Goal: Use online tool/utility: Utilize a website feature to perform a specific function

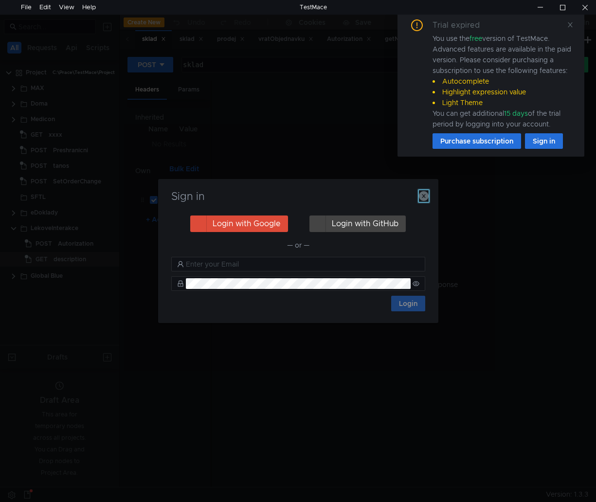
click at [425, 198] on icon "button" at bounding box center [424, 196] width 10 height 10
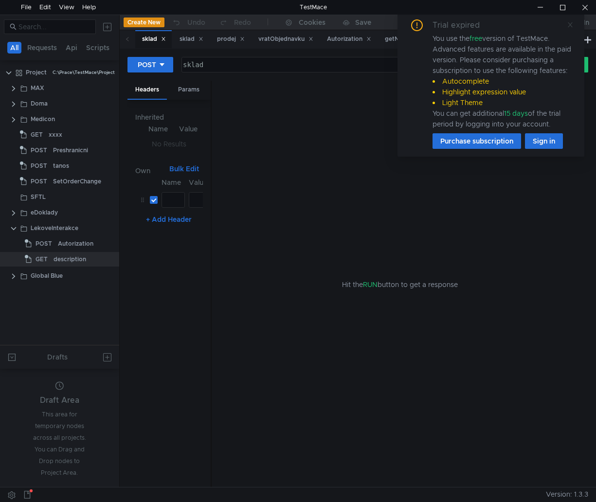
click at [573, 24] on icon at bounding box center [570, 24] width 7 height 7
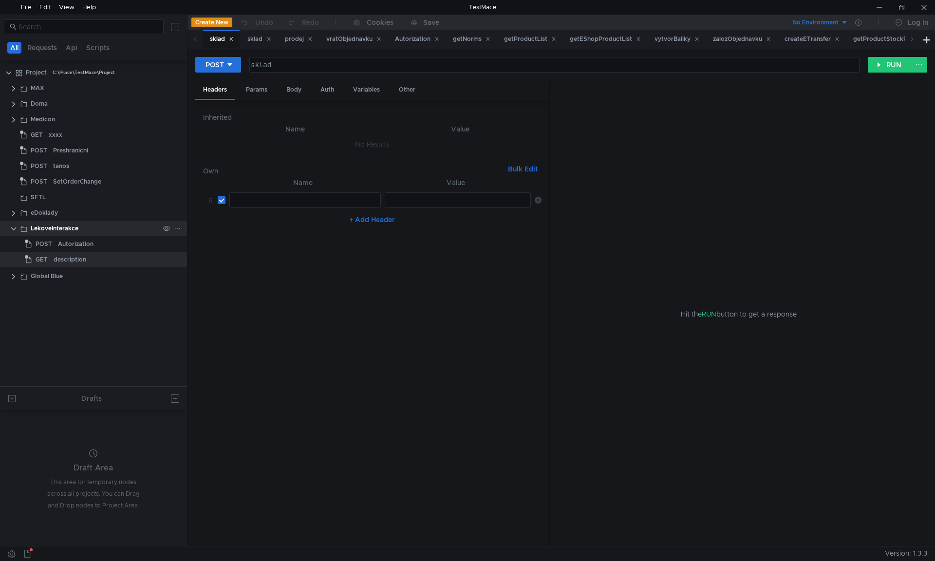
click at [12, 227] on clr-icon at bounding box center [14, 229] width 8 height 8
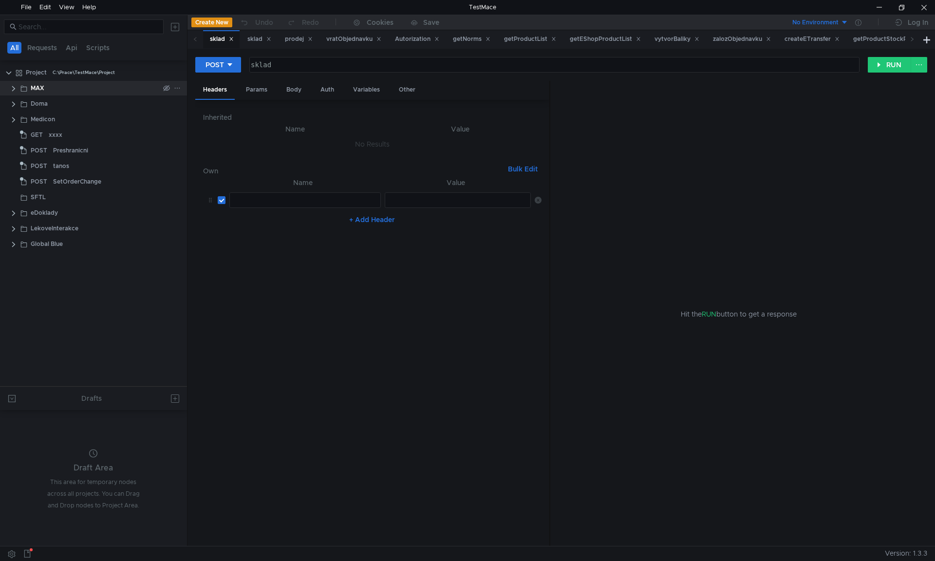
click at [11, 90] on clr-icon at bounding box center [14, 89] width 8 height 8
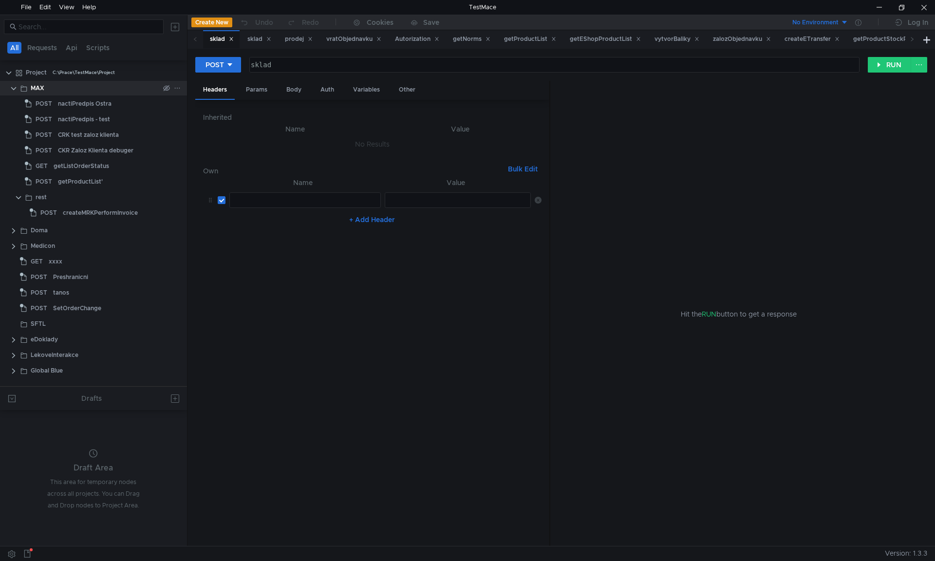
click at [11, 90] on clr-icon at bounding box center [14, 89] width 8 height 8
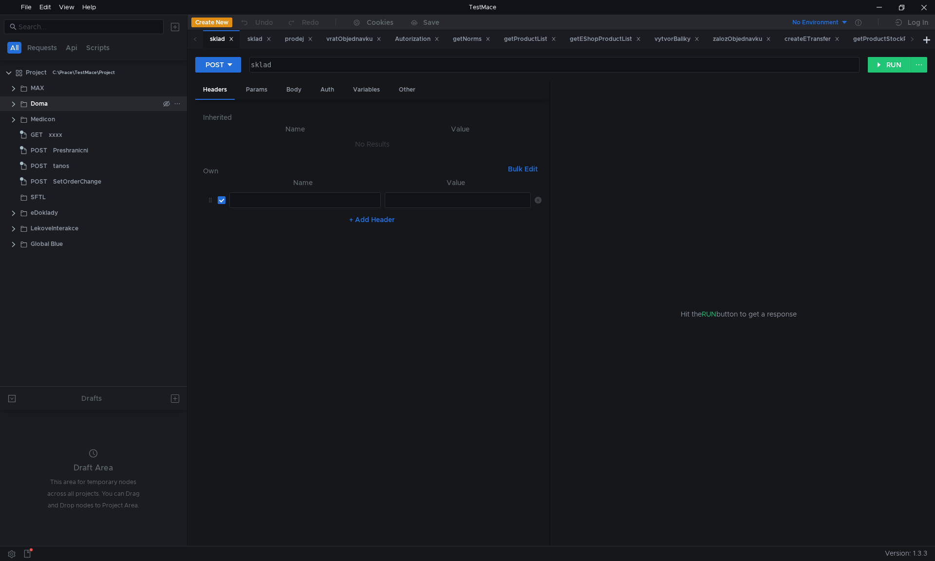
click at [13, 102] on clr-icon at bounding box center [14, 104] width 8 height 8
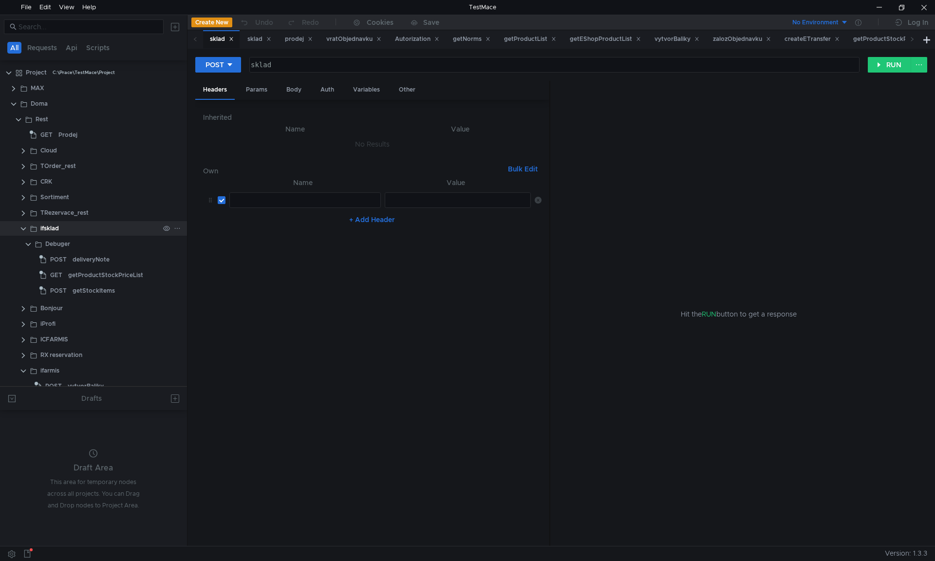
click at [22, 229] on clr-icon at bounding box center [23, 229] width 8 height 8
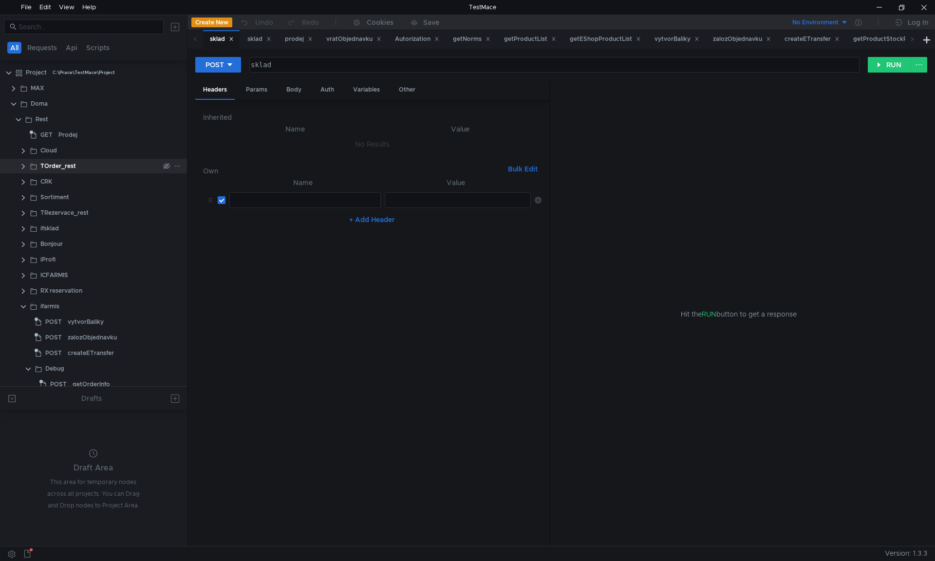
click at [21, 164] on clr-icon at bounding box center [23, 167] width 8 height 8
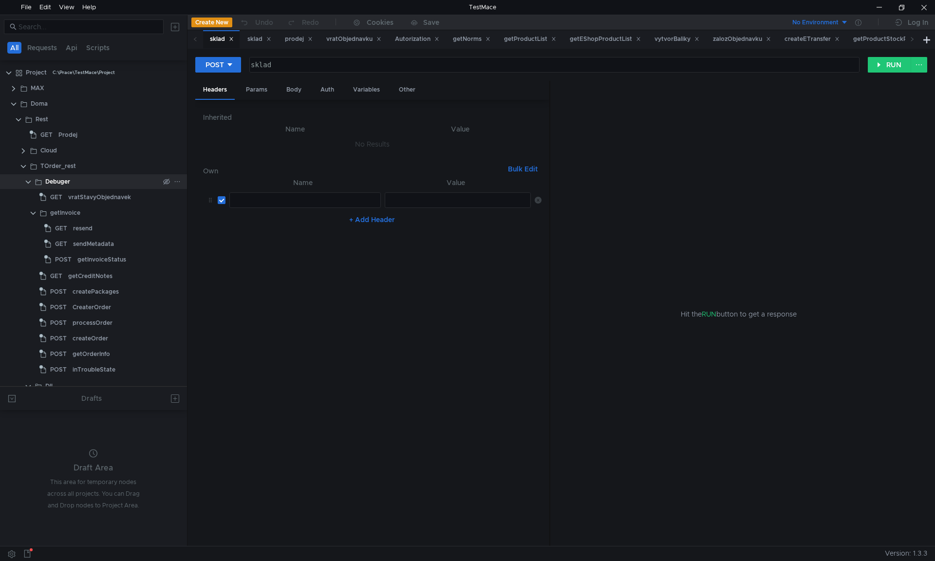
click at [28, 185] on clr-icon at bounding box center [28, 182] width 8 height 8
click at [28, 184] on clr-icon at bounding box center [28, 182] width 8 height 8
click at [113, 289] on div "createPackages" at bounding box center [96, 291] width 46 height 15
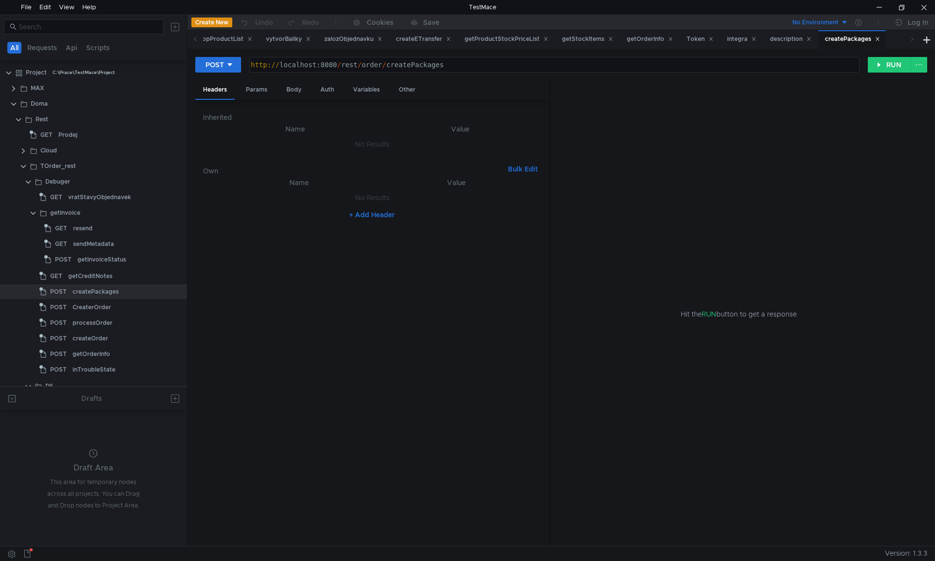
type textarea "http://localhost:8080/rest/order/createPackages"
click at [471, 64] on div "http:// localhost:8080 / rest / order / createPackages" at bounding box center [553, 72] width 609 height 23
click at [295, 92] on div "Body" at bounding box center [293, 90] width 31 height 18
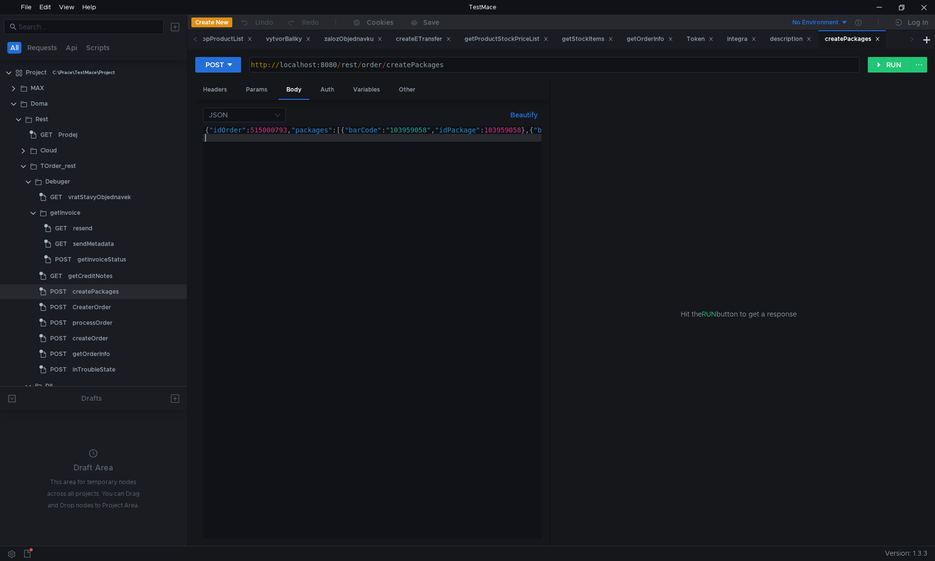
click at [418, 273] on div "{ "idOrder" : 515000793 , "packages" : [{ "barCode" : "103959058" , "idPackage"…" at bounding box center [462, 340] width 519 height 428
paste textarea "}"
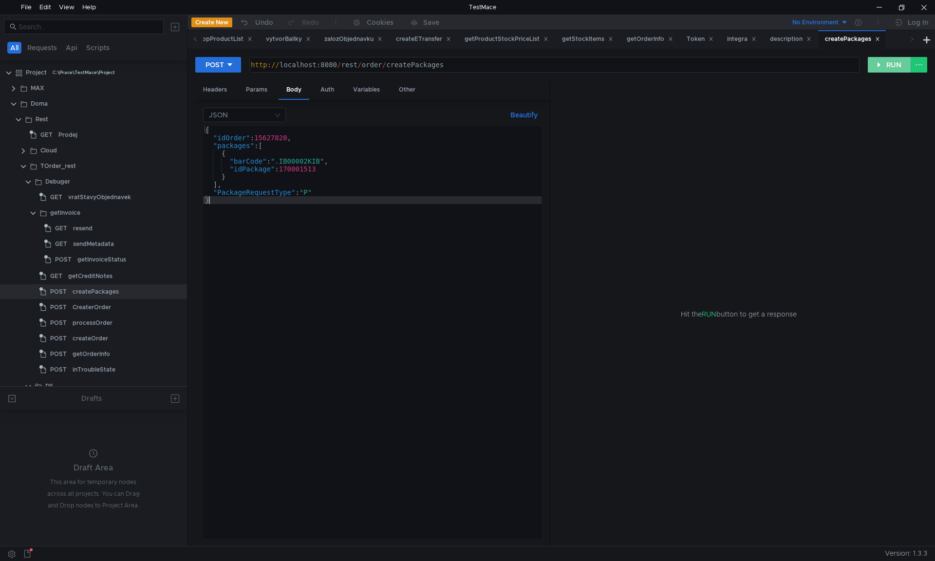
click at [596, 66] on button "RUN" at bounding box center [888, 65] width 43 height 16
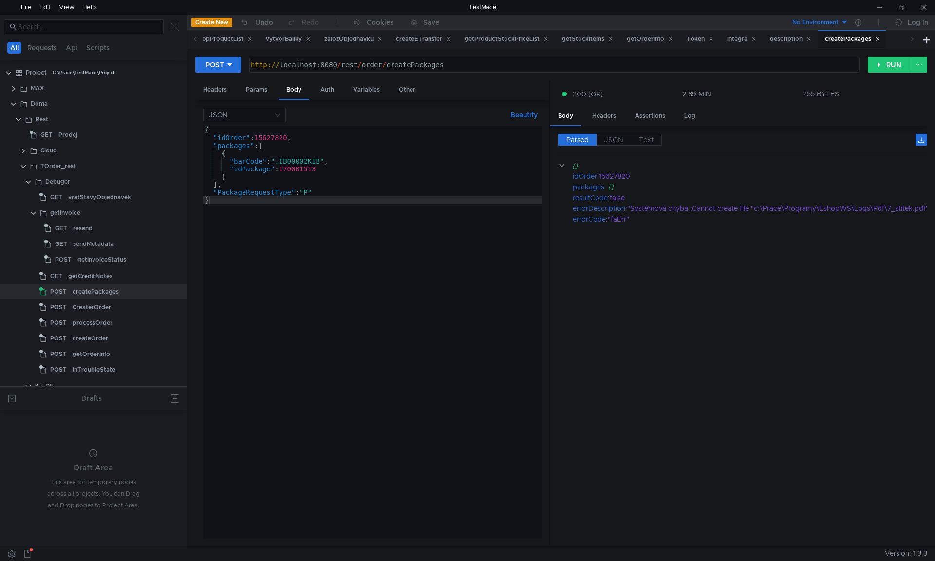
click at [596, 56] on div "POST http://localhost:8080/rest/order/createPackages http:// localhost:8080 / r…" at bounding box center [560, 297] width 747 height 497
click at [596, 65] on button "RUN" at bounding box center [888, 65] width 43 height 16
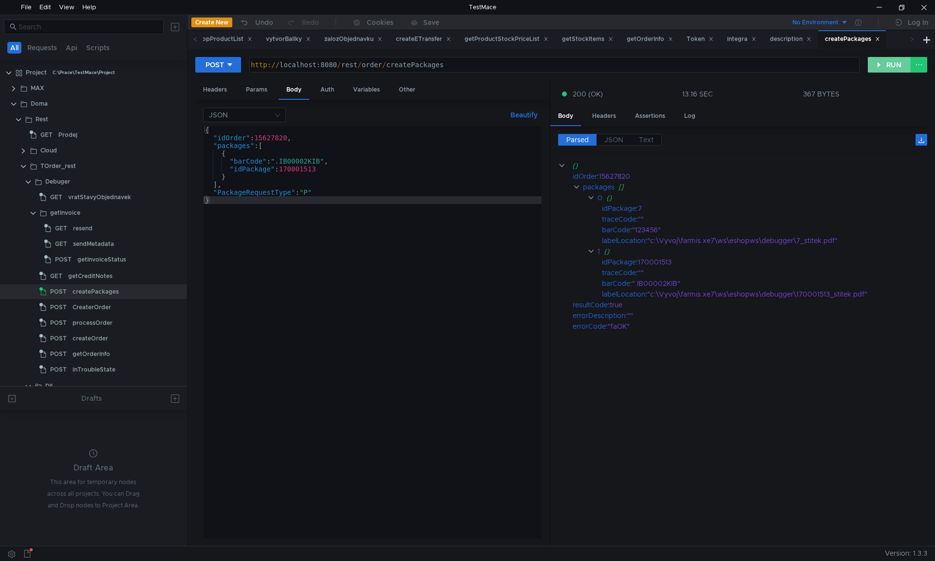
click at [596, 64] on button "RUN" at bounding box center [888, 65] width 43 height 16
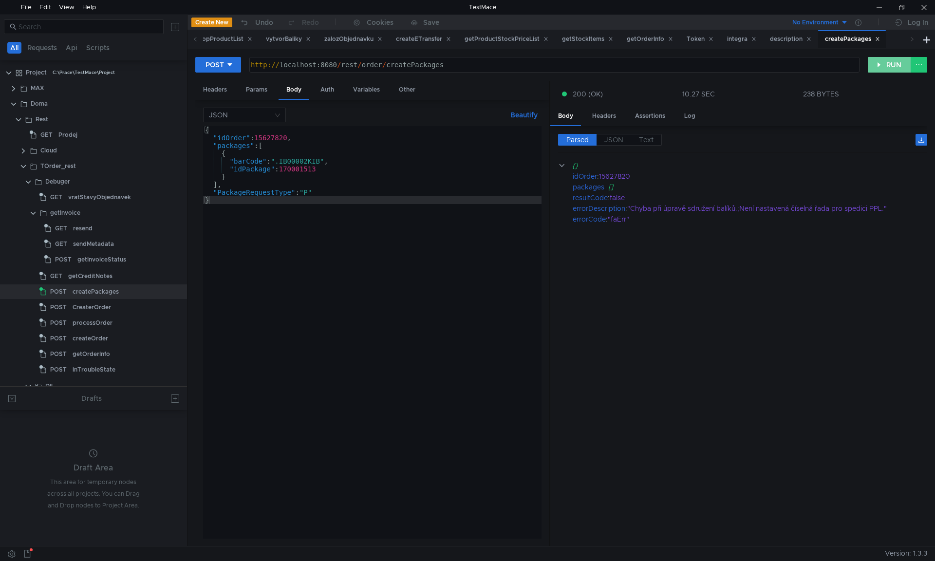
click at [596, 72] on button "RUN" at bounding box center [888, 65] width 43 height 16
click at [596, 66] on button "RUN" at bounding box center [888, 65] width 43 height 16
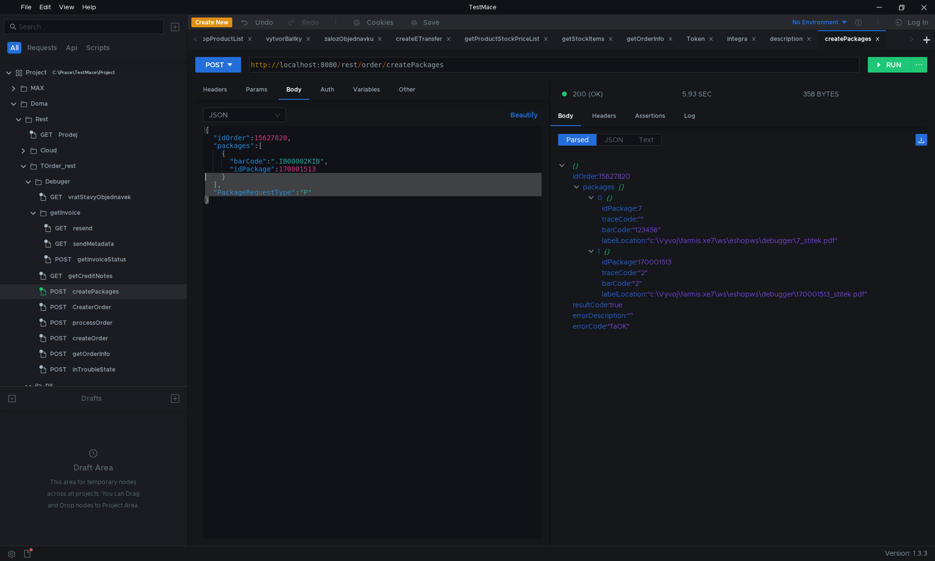
drag, startPoint x: 249, startPoint y: 224, endPoint x: 8, endPoint y: 0, distance: 328.9
click at [8, 0] on body "File Edit View Help TestMace All Requests Api Scripts Project C:\Prace\TestMace…" at bounding box center [467, 280] width 935 height 561
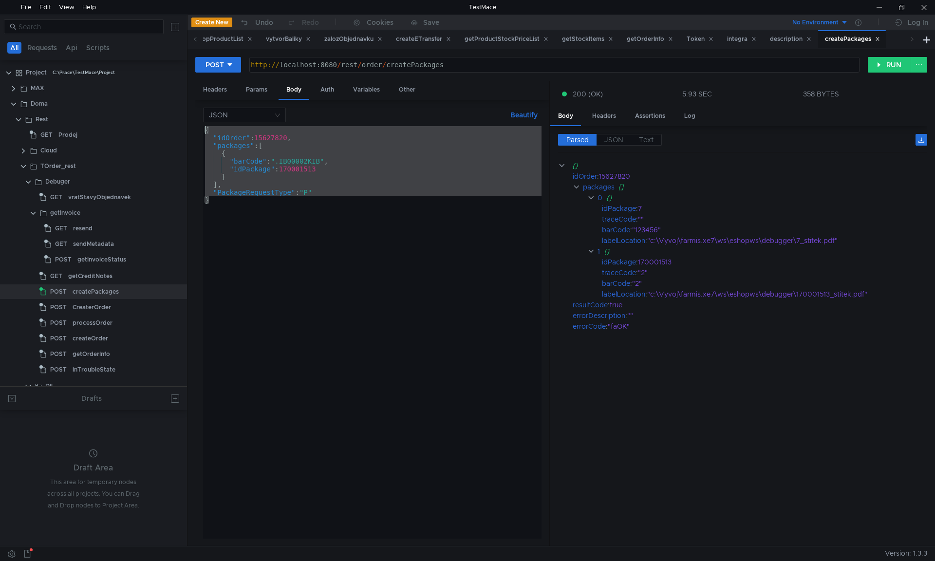
paste textarea "}"
type textarea "}"
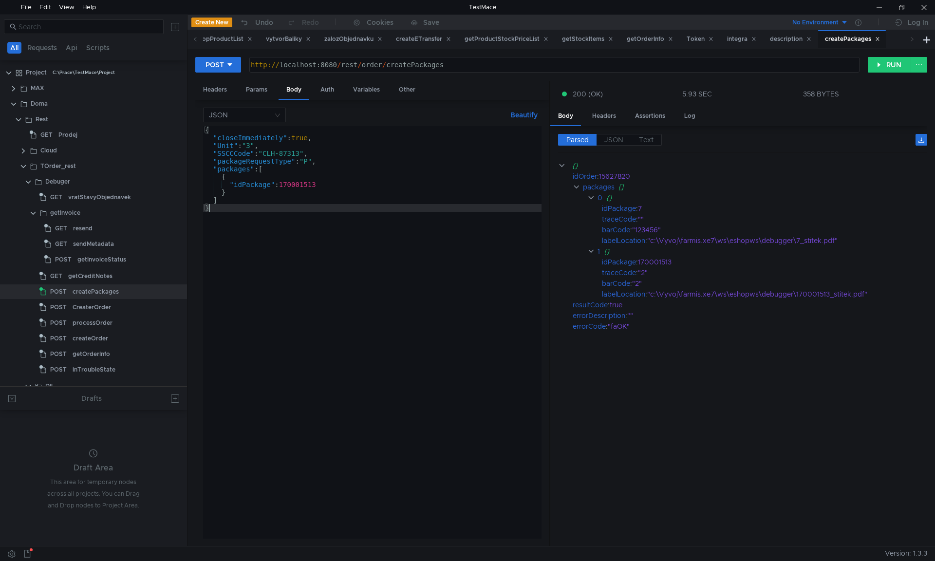
click at [391, 63] on div "http:// localhost:8080 / rest / order / createPackages" at bounding box center [553, 72] width 609 height 23
drag, startPoint x: 387, startPoint y: 64, endPoint x: 509, endPoint y: 75, distance: 122.7
click at [504, 64] on div "http:// localhost:8080 / rest / order / createPackages" at bounding box center [553, 72] width 609 height 23
paste textarea "Crate"
type textarea "[URL]"
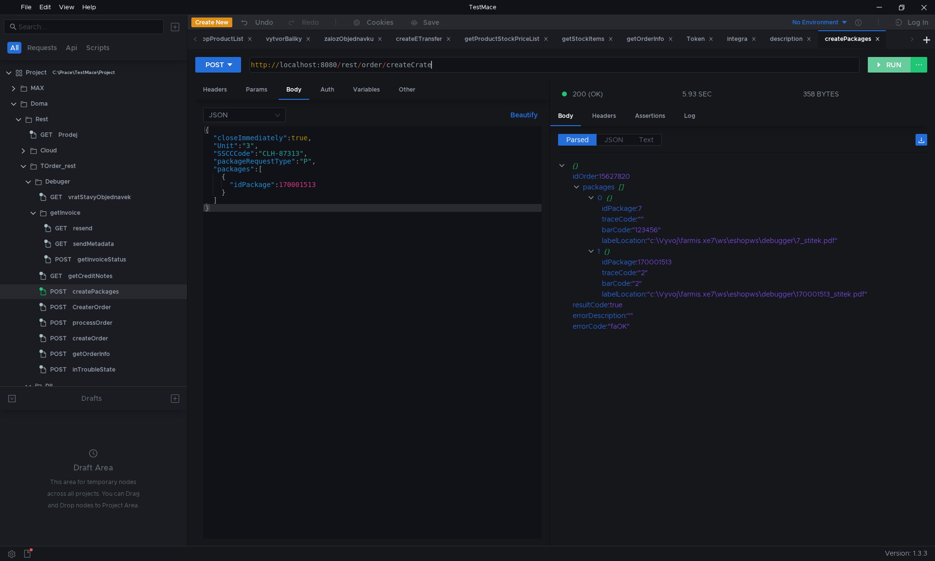
click at [596, 67] on button "RUN" at bounding box center [888, 65] width 43 height 16
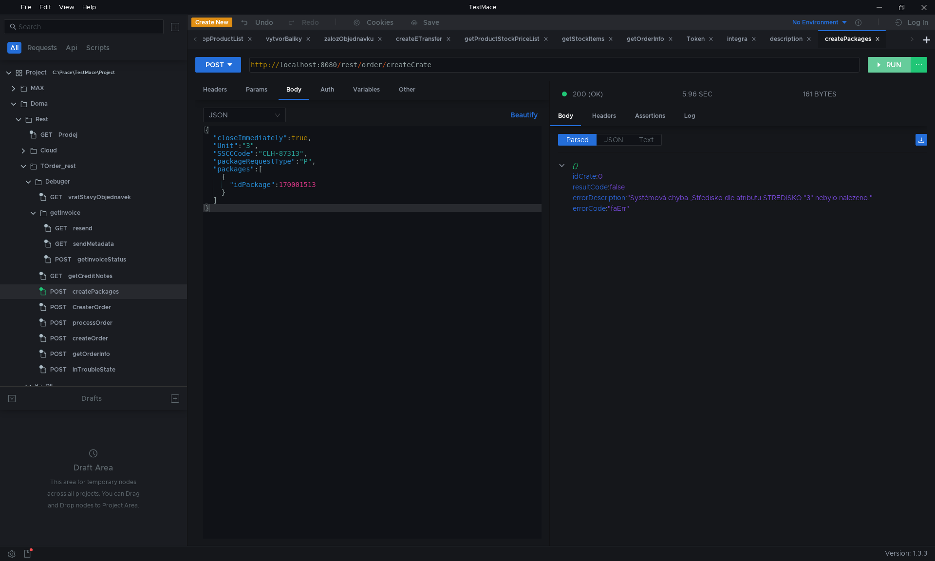
click at [890, 70] on button "RUN" at bounding box center [888, 65] width 43 height 16
click at [890, 69] on button "RUN" at bounding box center [888, 65] width 43 height 16
click at [878, 67] on button "RUN" at bounding box center [888, 65] width 43 height 16
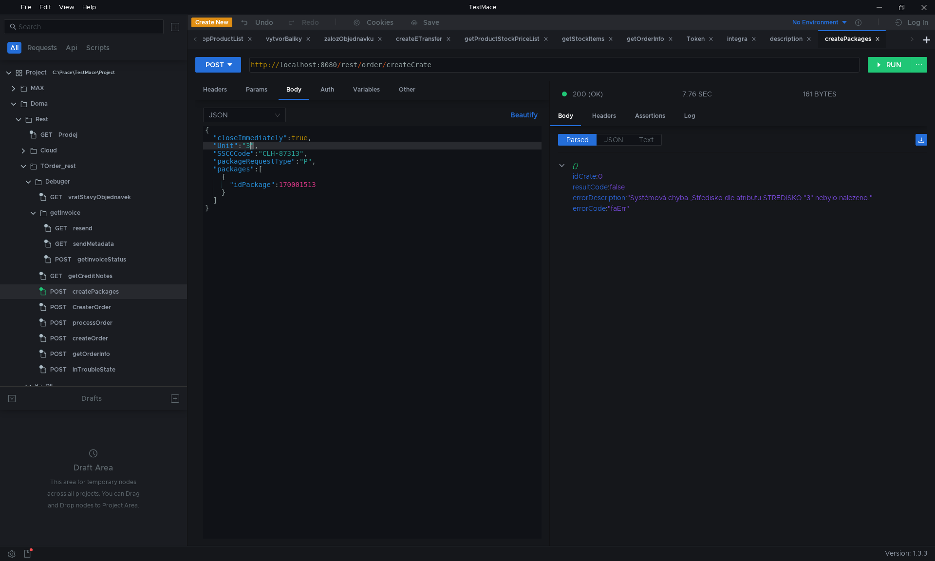
click at [250, 145] on div "{ "closeImmediately" : true , "Unit" : "3" , "SSCCCode" : "CLH-87313" , "packag…" at bounding box center [372, 340] width 338 height 428
type textarea ""Unit": "000","
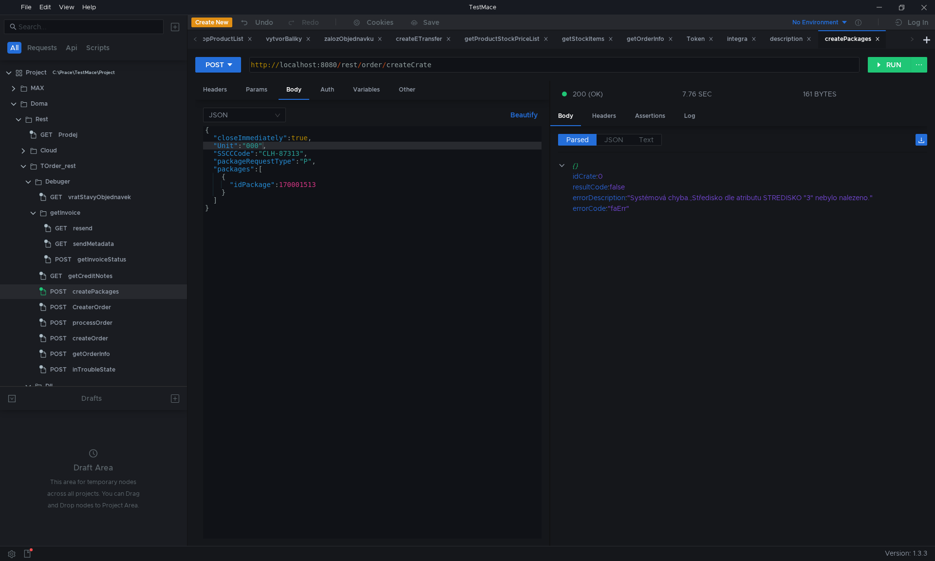
scroll to position [0, 4]
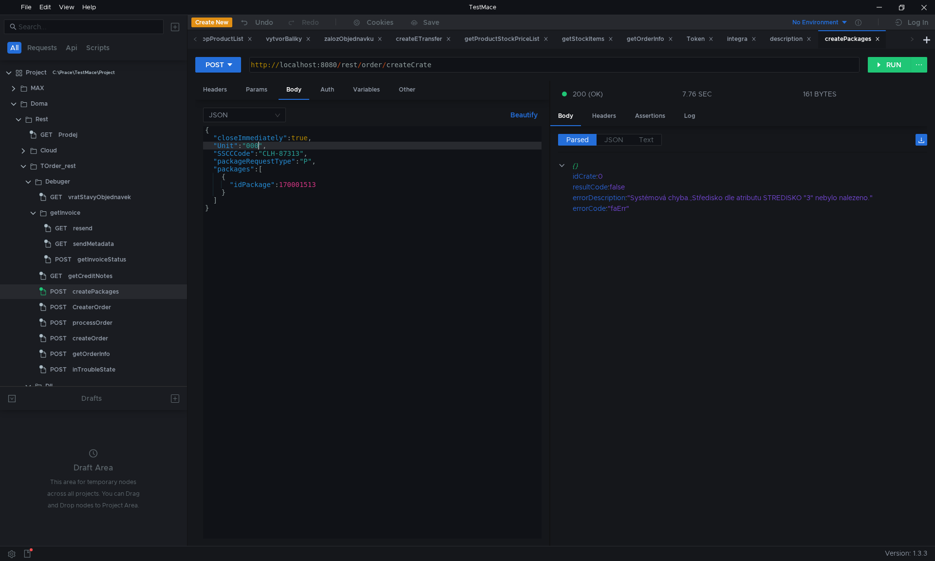
click at [258, 146] on div "{ "closeImmediately" : true , "Unit" : "000" , "SSCCCode" : "CLH-87313" , "pack…" at bounding box center [372, 340] width 338 height 428
drag, startPoint x: 258, startPoint y: 146, endPoint x: 268, endPoint y: 157, distance: 14.5
click at [258, 146] on div "{ "closeImmediately" : true , "Unit" : "000" , "SSCCCode" : "CLH-87313" , "pack…" at bounding box center [372, 340] width 338 height 428
click at [888, 64] on button "RUN" at bounding box center [888, 65] width 43 height 16
type textarea ""idPackage": 170001513"
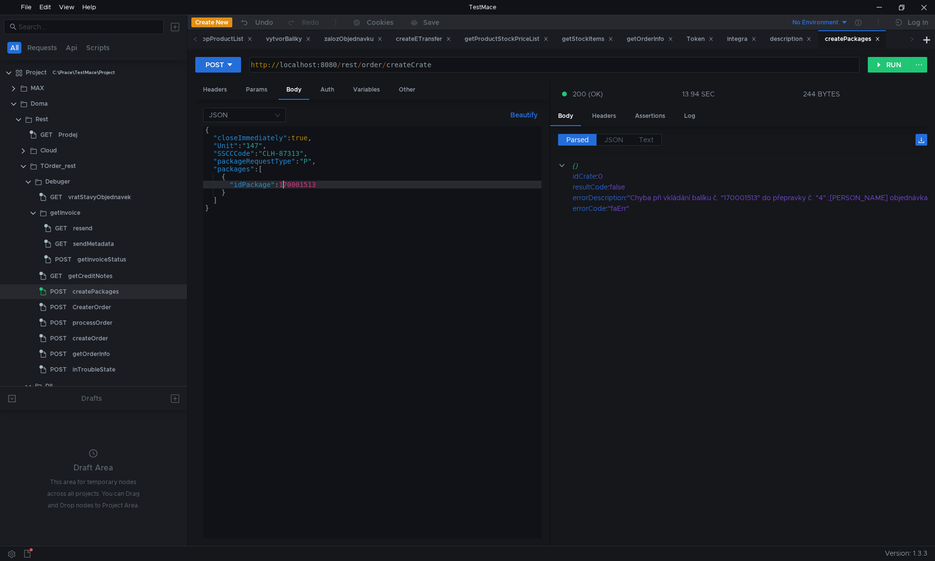
click at [283, 184] on div "{ "closeImmediately" : true , "Unit" : "147" , "SSCCCode" : "CLH-87313" , "pack…" at bounding box center [372, 340] width 338 height 428
click at [890, 66] on button "RUN" at bounding box center [888, 65] width 43 height 16
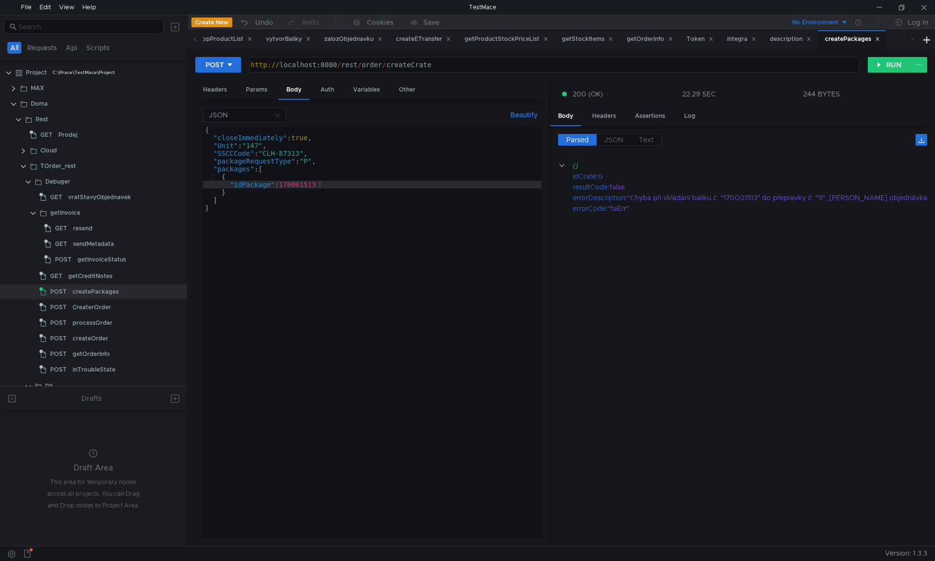
scroll to position [0, 4]
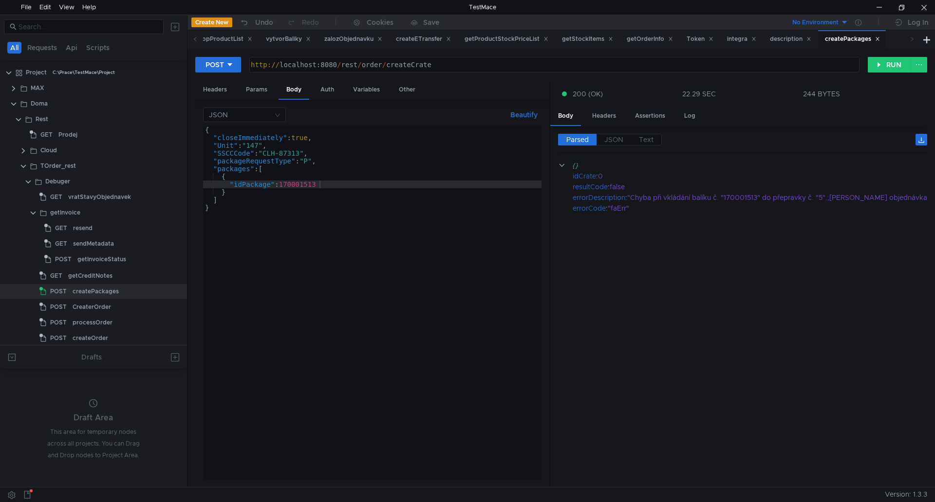
scroll to position [0, 4]
click at [921, 10] on div at bounding box center [923, 7] width 22 height 15
